Goal: Information Seeking & Learning: Compare options

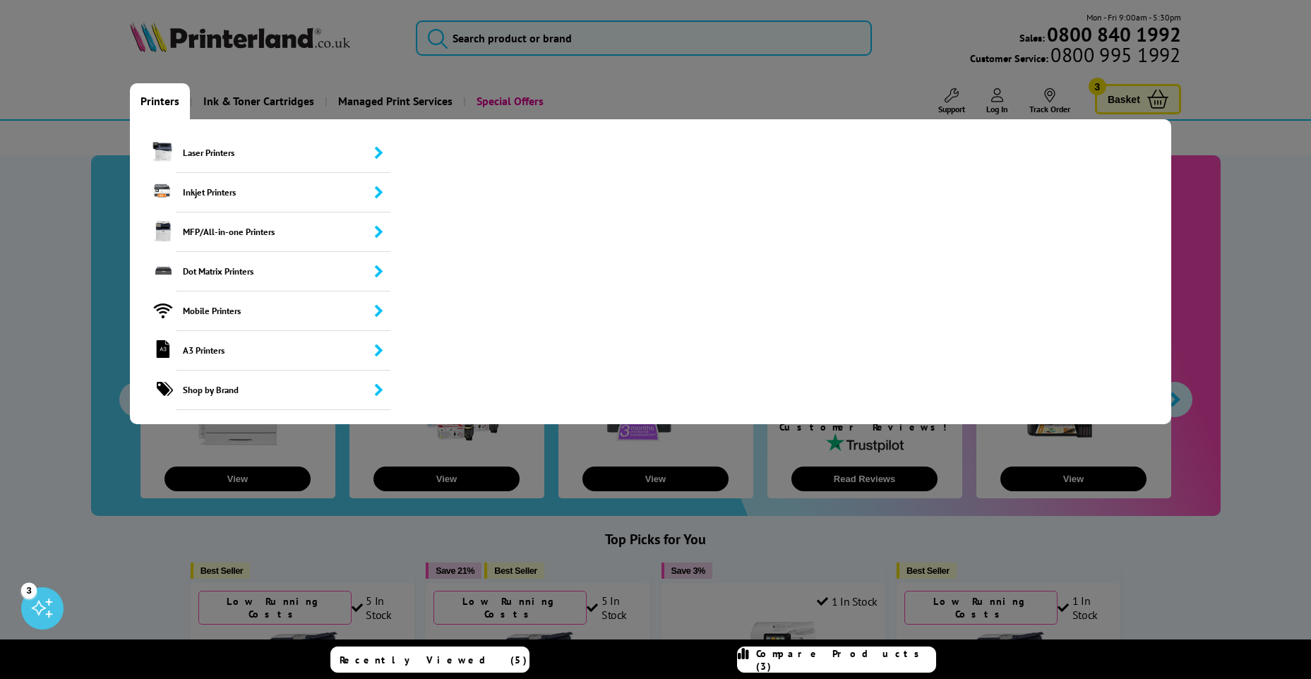
click at [164, 100] on link "Printers" at bounding box center [160, 101] width 60 height 36
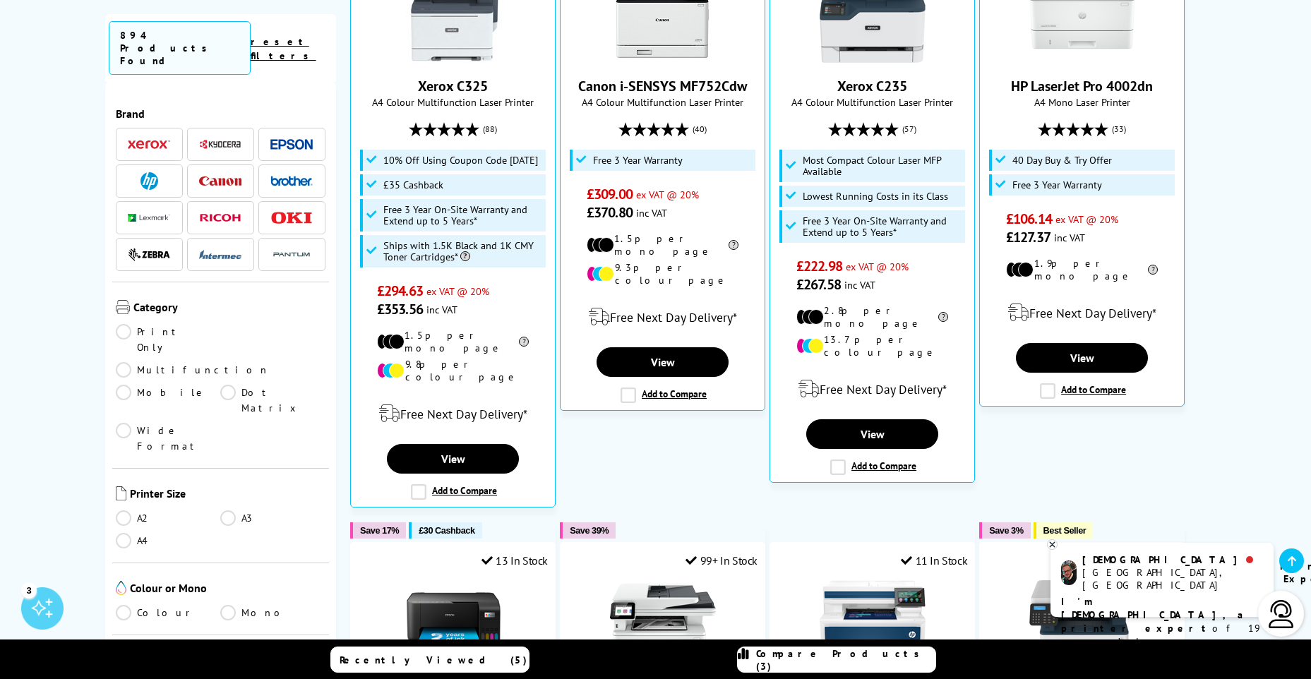
click at [227, 510] on link "A3" at bounding box center [272, 518] width 105 height 16
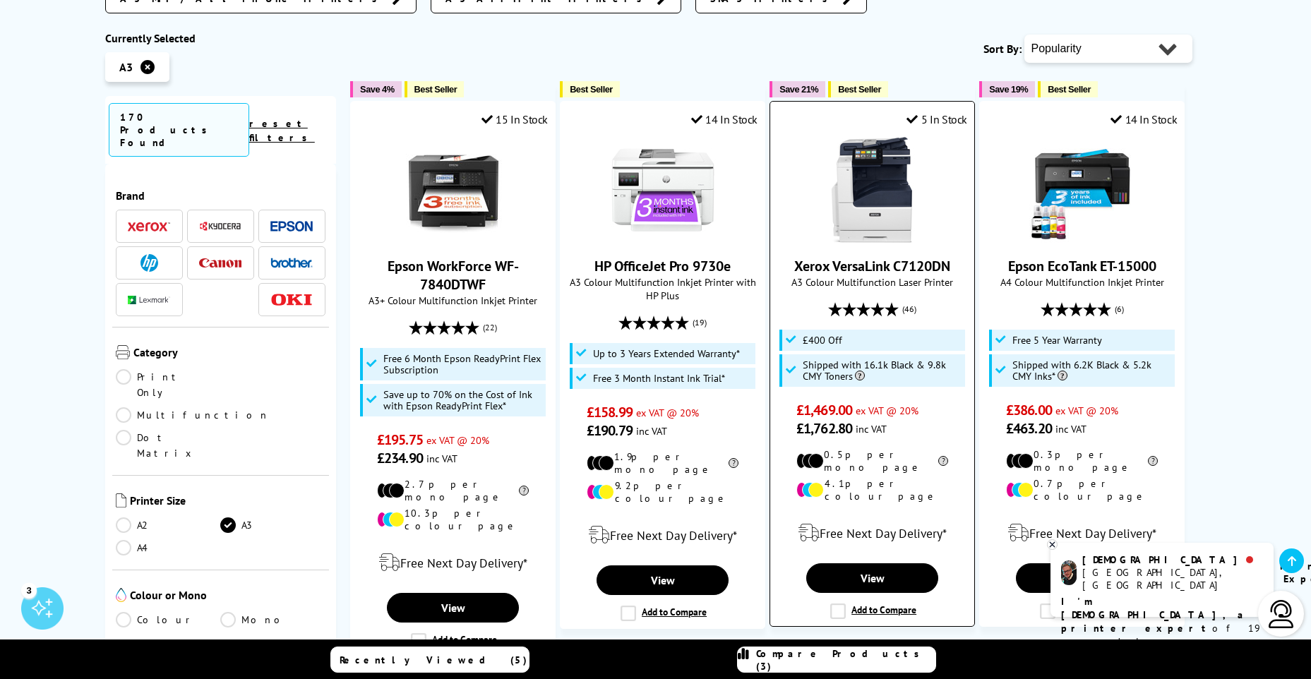
scroll to position [353, 0]
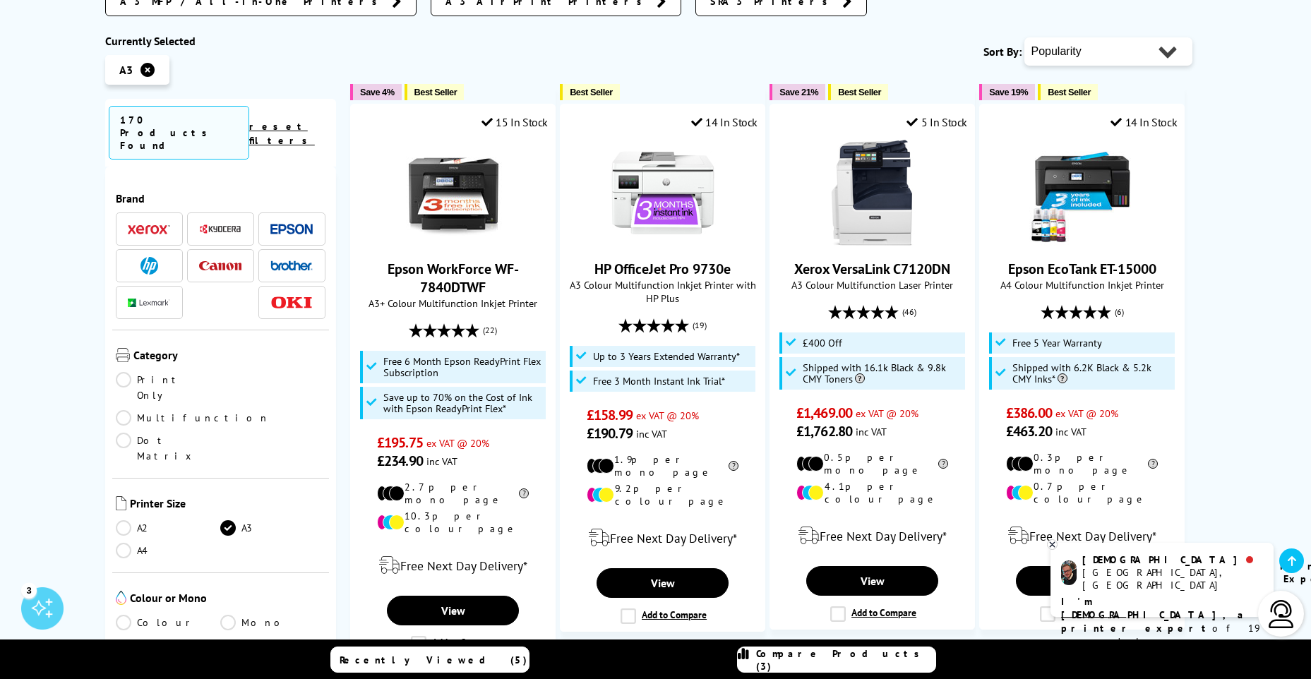
click at [128, 615] on link "Colour" at bounding box center [168, 623] width 105 height 16
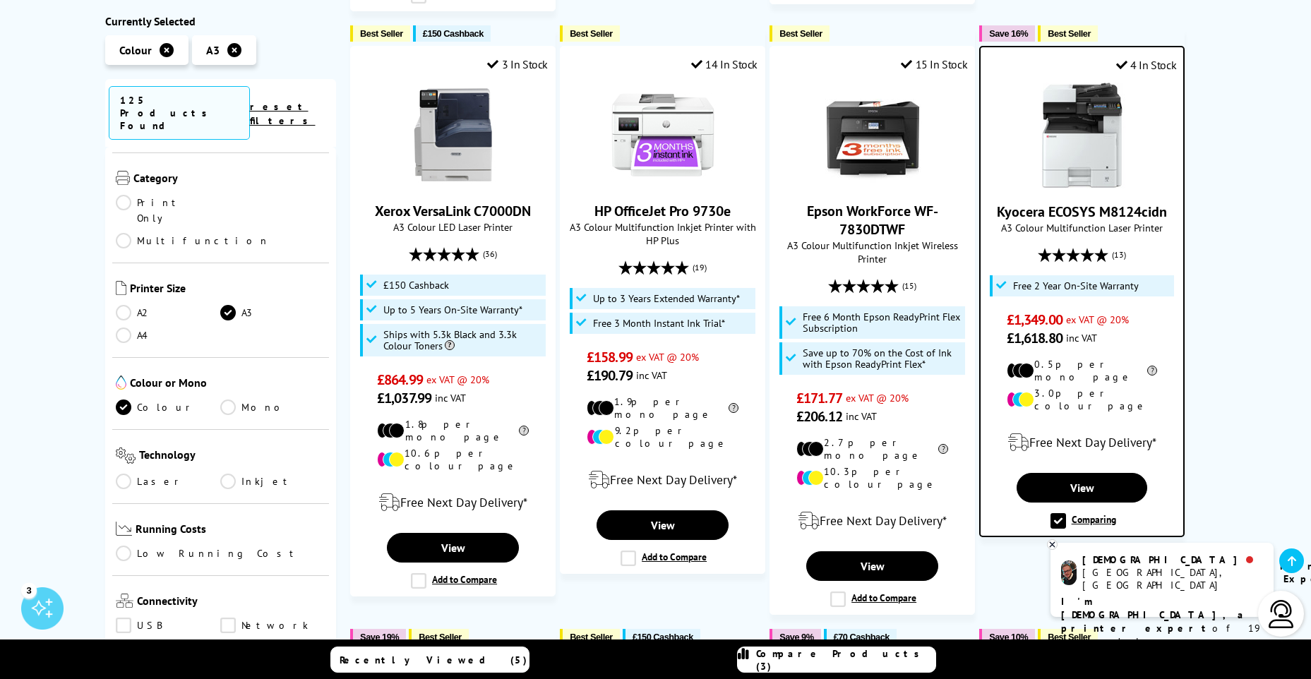
scroll to position [212, 0]
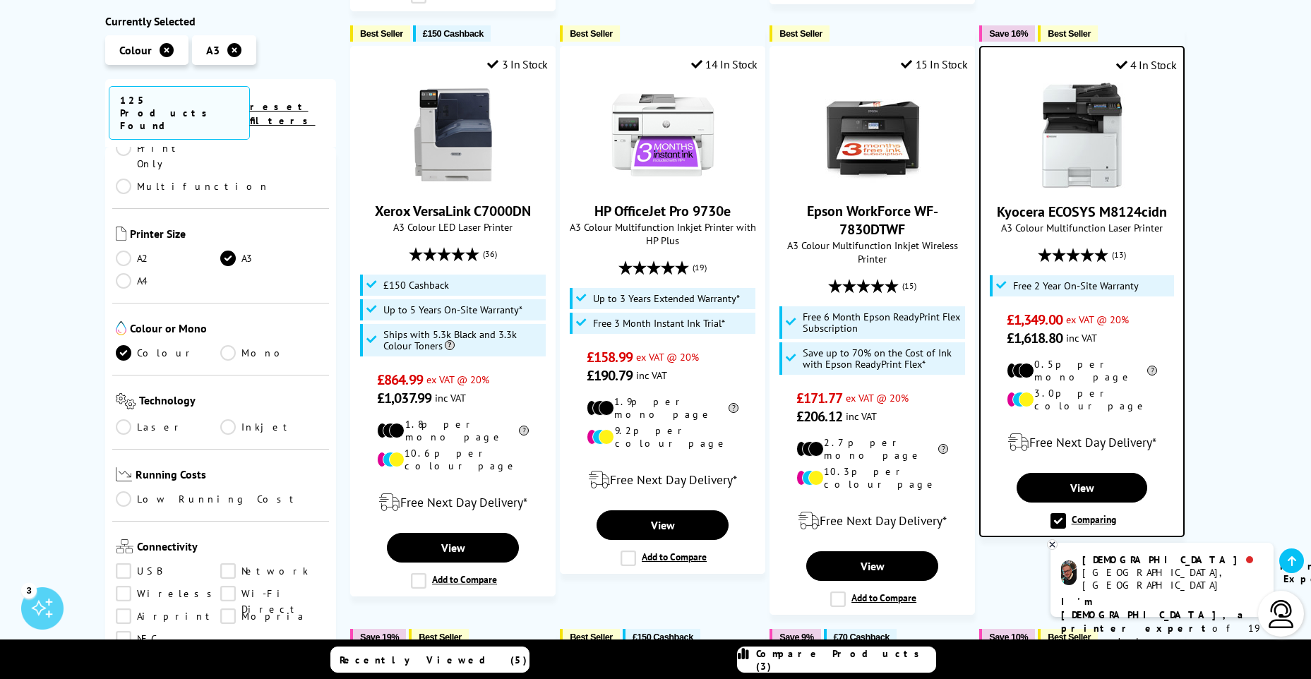
click at [139, 419] on link "Laser" at bounding box center [168, 427] width 105 height 16
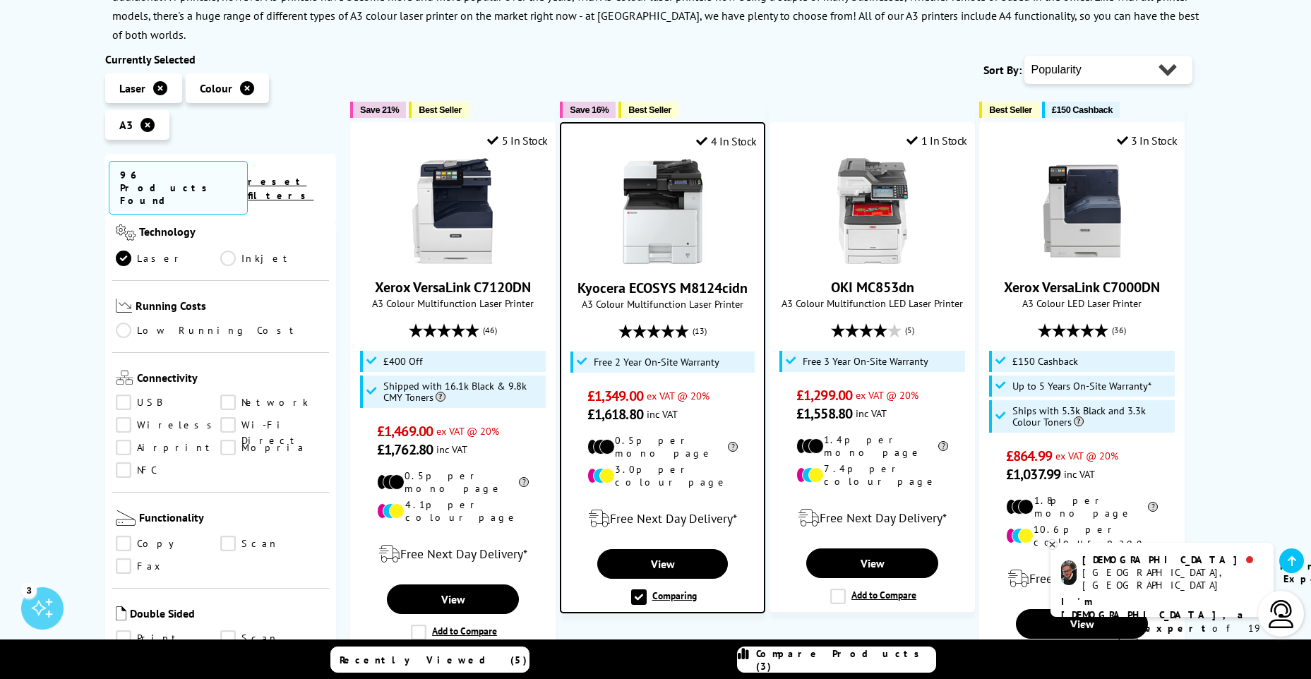
scroll to position [494, 0]
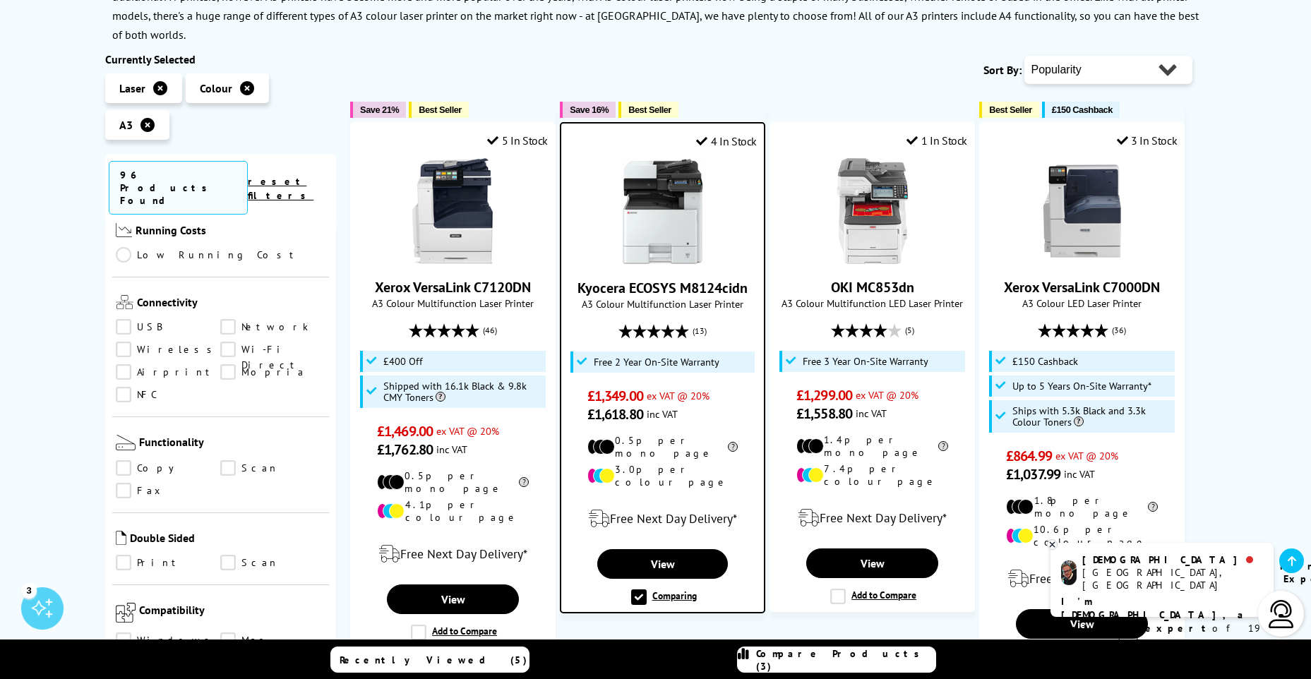
click at [215, 460] on link "Copy" at bounding box center [168, 468] width 105 height 16
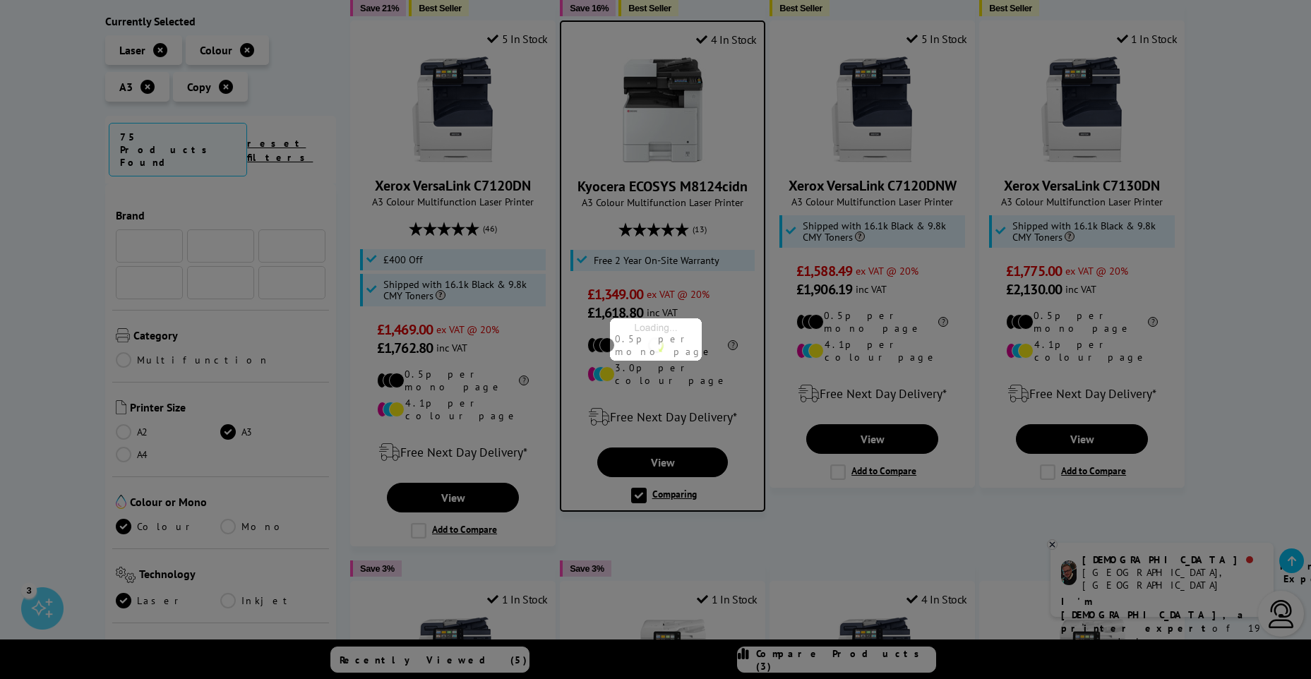
scroll to position [494, 0]
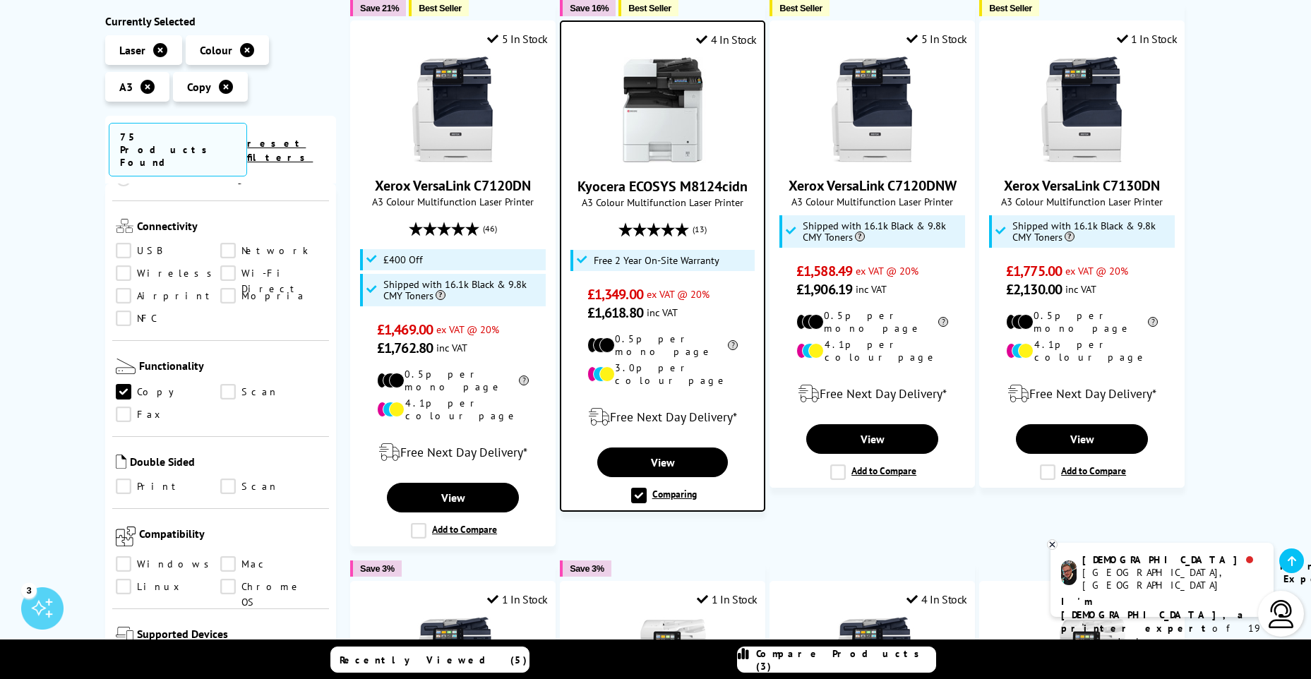
click at [225, 479] on link "Scan" at bounding box center [272, 487] width 105 height 16
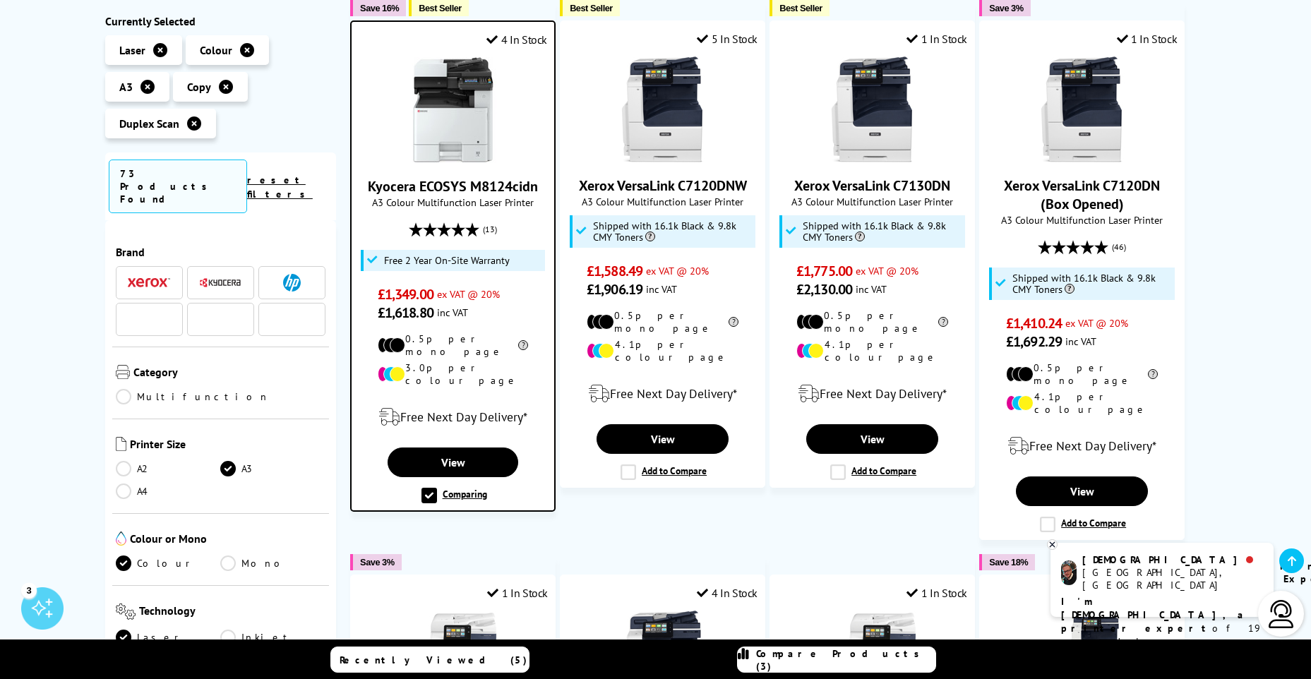
scroll to position [494, 0]
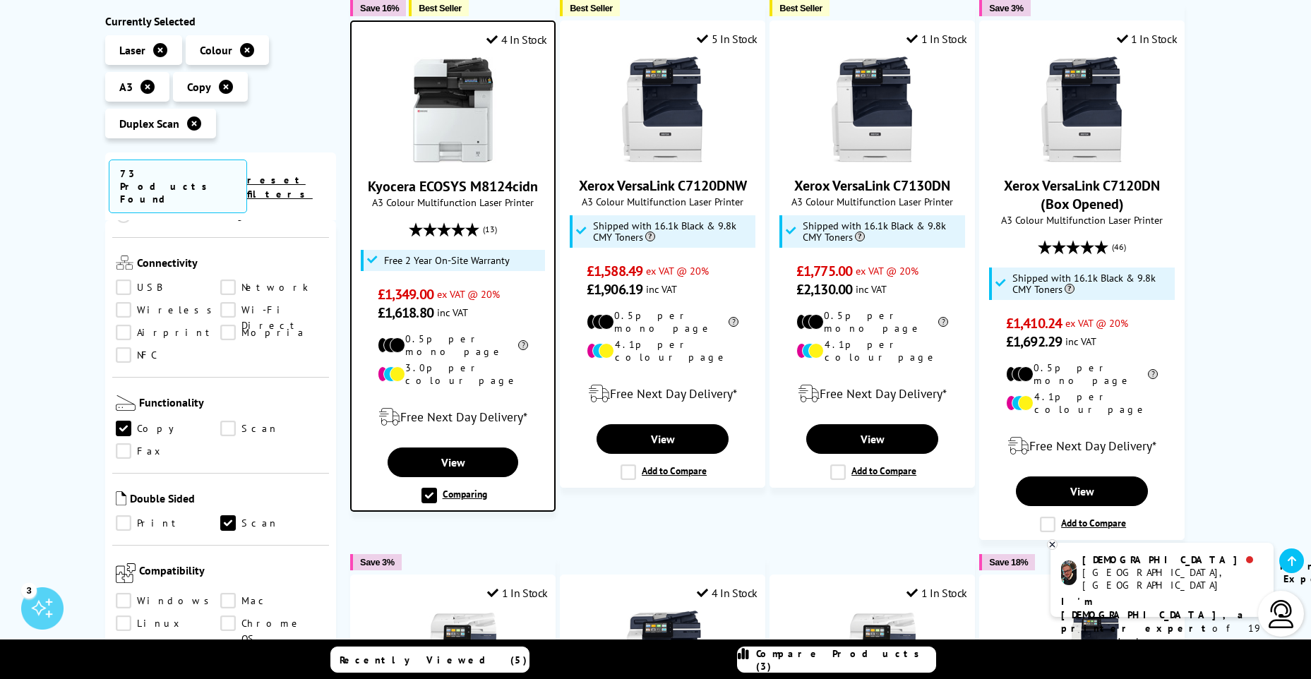
click at [126, 516] on link "Print" at bounding box center [168, 524] width 105 height 16
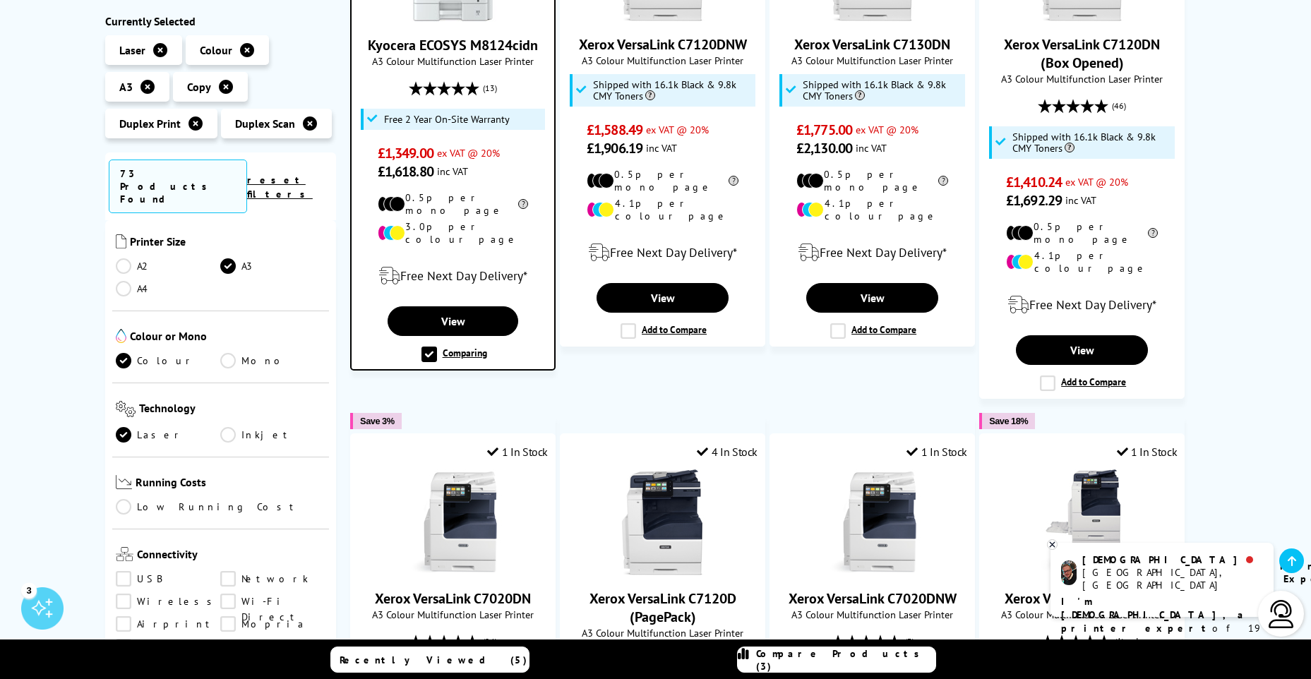
scroll to position [141, 0]
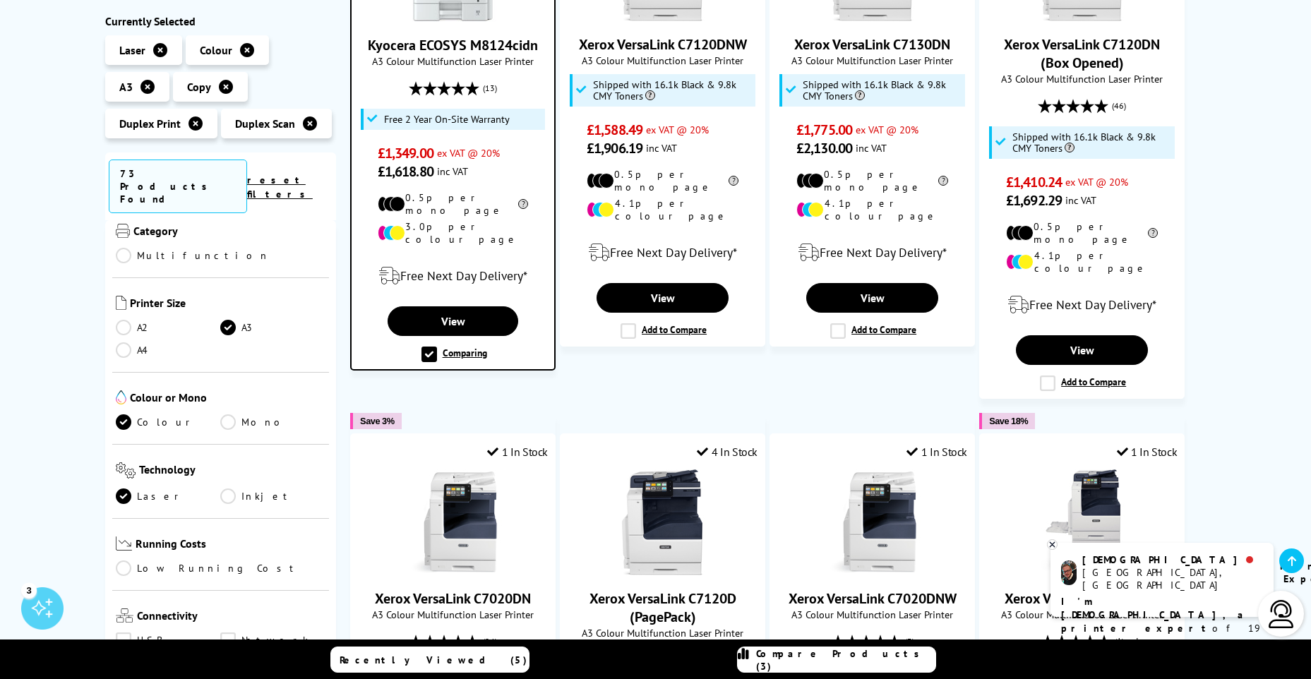
click at [121, 488] on link "Laser" at bounding box center [168, 496] width 105 height 16
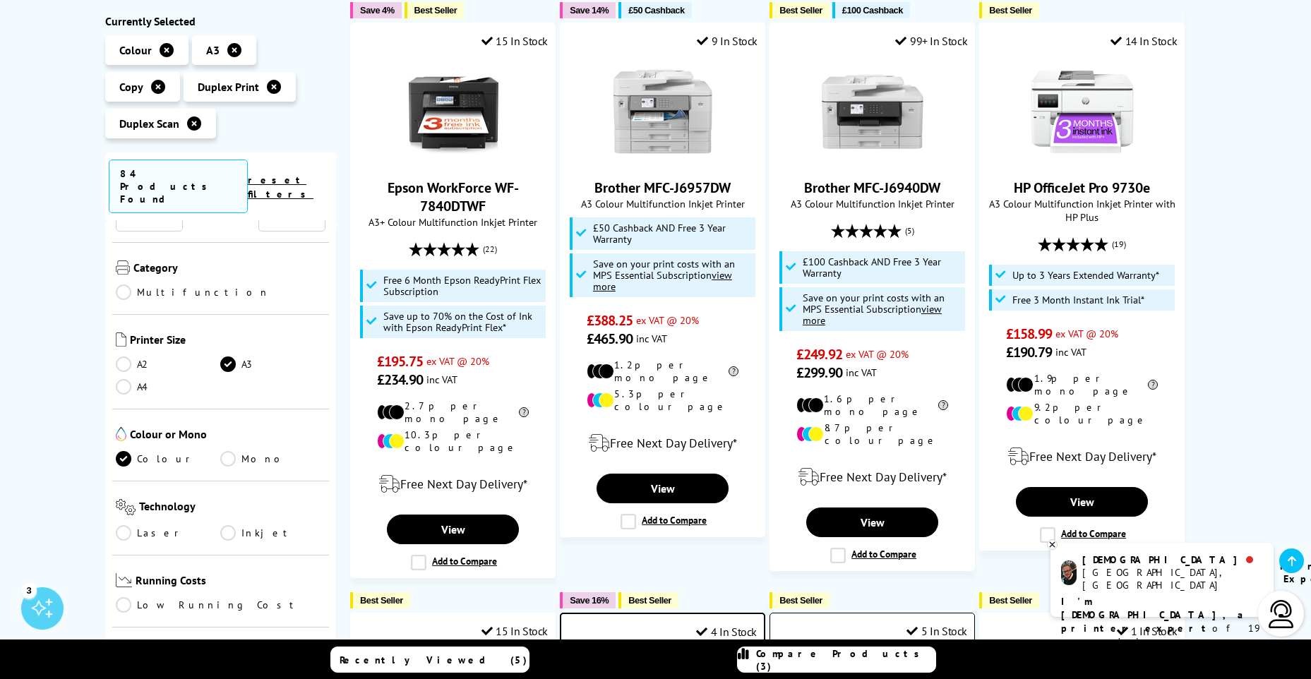
scroll to position [212, 0]
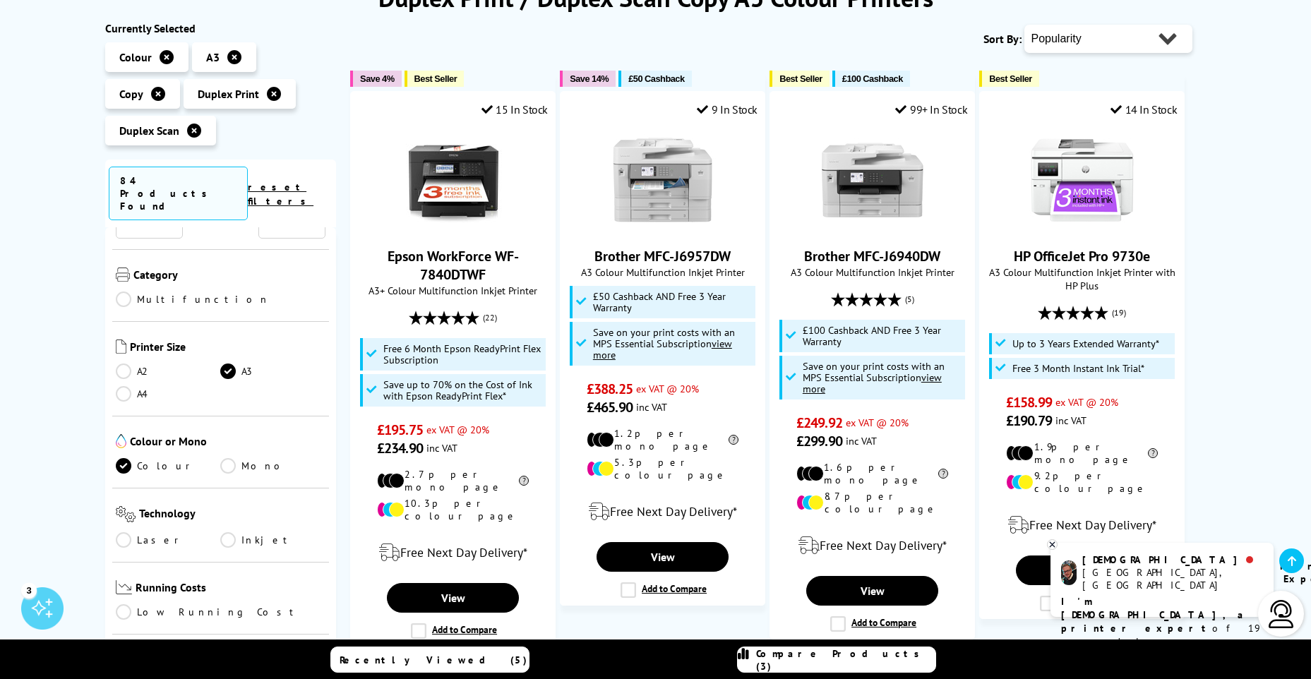
click at [130, 532] on link "Laser" at bounding box center [168, 540] width 105 height 16
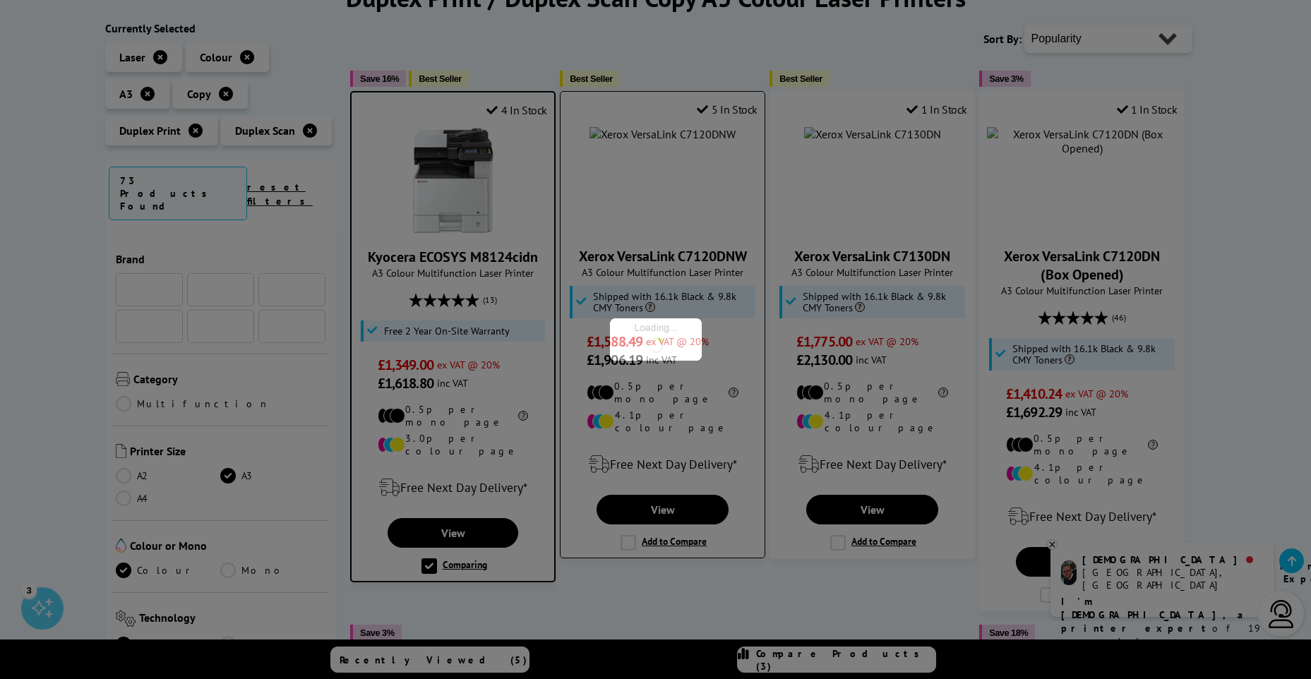
scroll to position [141, 0]
